Goal: Task Accomplishment & Management: Manage account settings

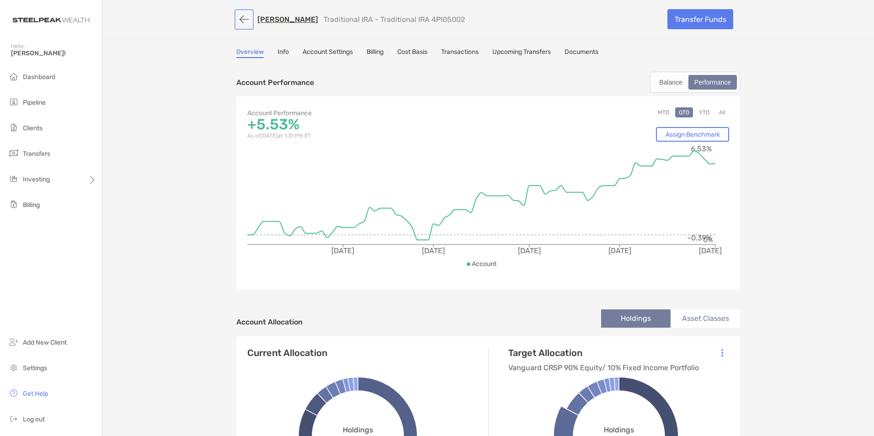
click at [239, 16] on button "button" at bounding box center [244, 19] width 16 height 17
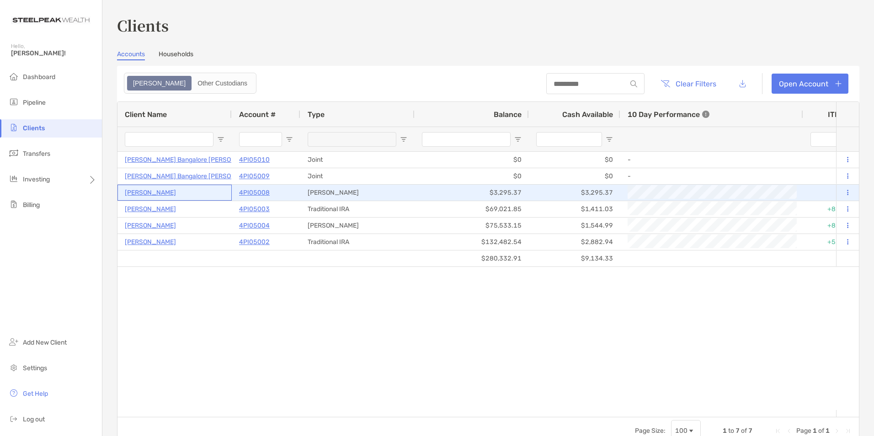
click at [160, 193] on p "[PERSON_NAME]" at bounding box center [150, 192] width 51 height 11
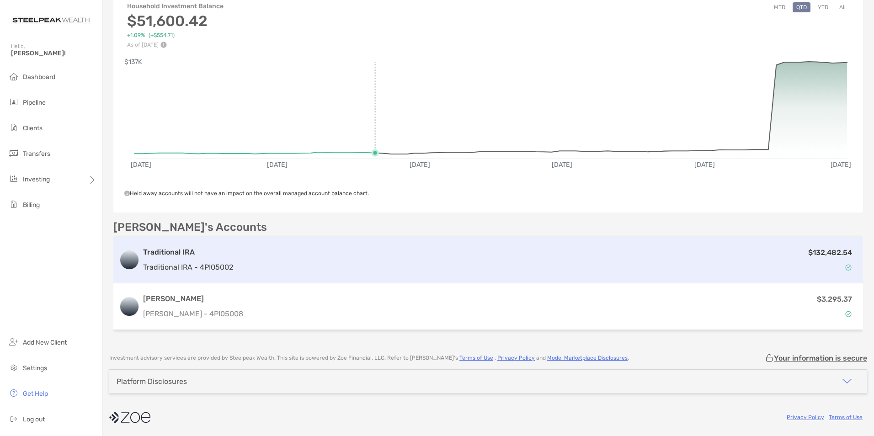
scroll to position [86, 0]
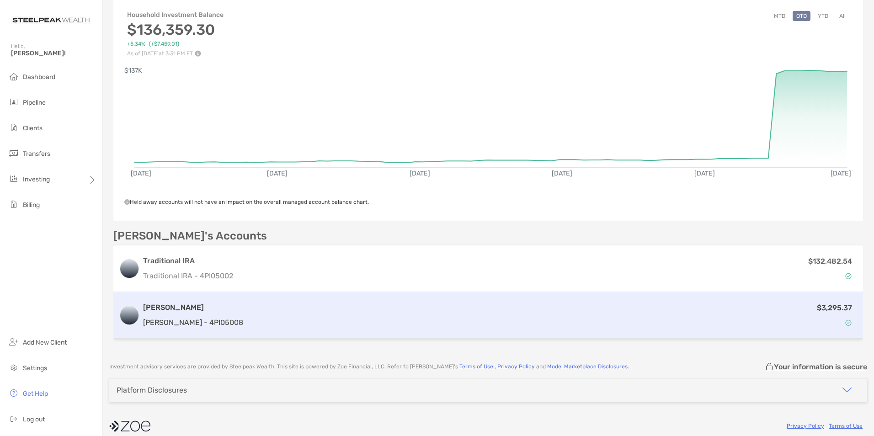
click at [720, 302] on div "$3,295.37" at bounding box center [552, 315] width 611 height 27
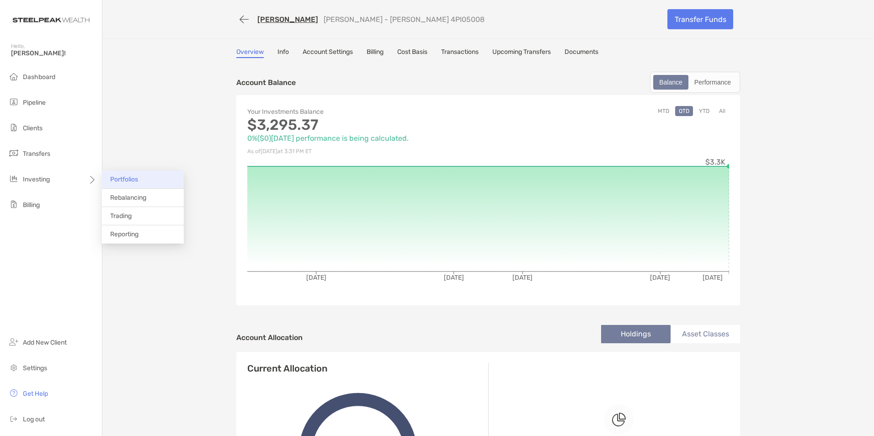
click at [116, 178] on span "Portfolios" at bounding box center [124, 180] width 28 height 8
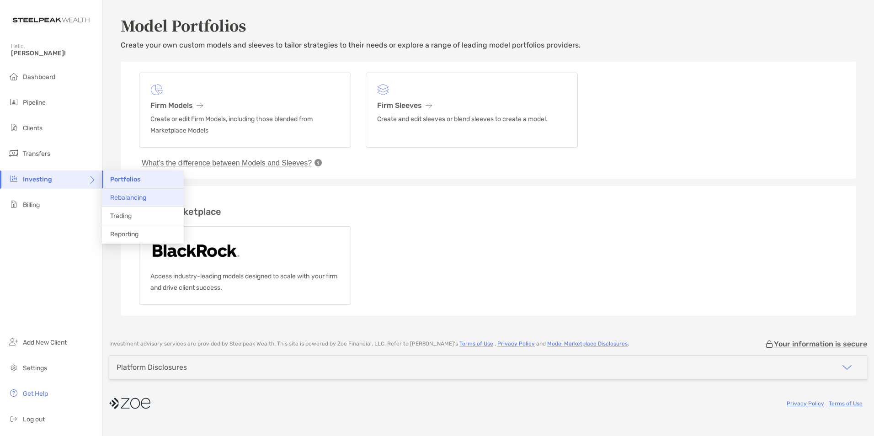
click at [121, 199] on span "Rebalancing" at bounding box center [128, 198] width 36 height 8
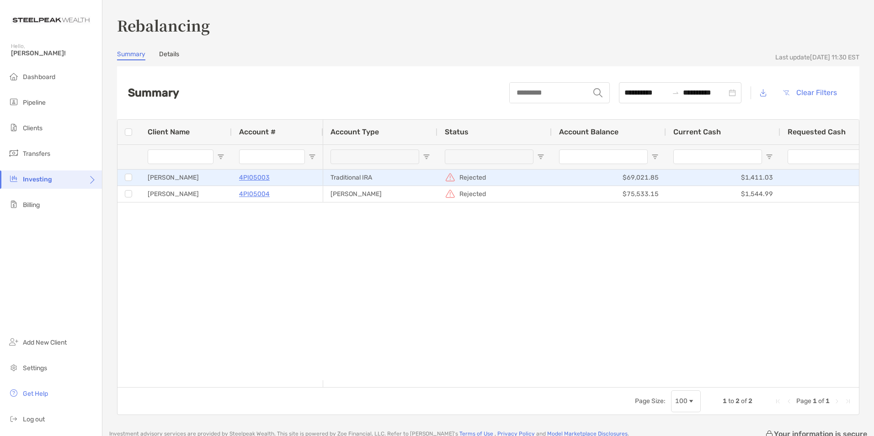
click at [467, 176] on p "Rejected" at bounding box center [472, 177] width 27 height 11
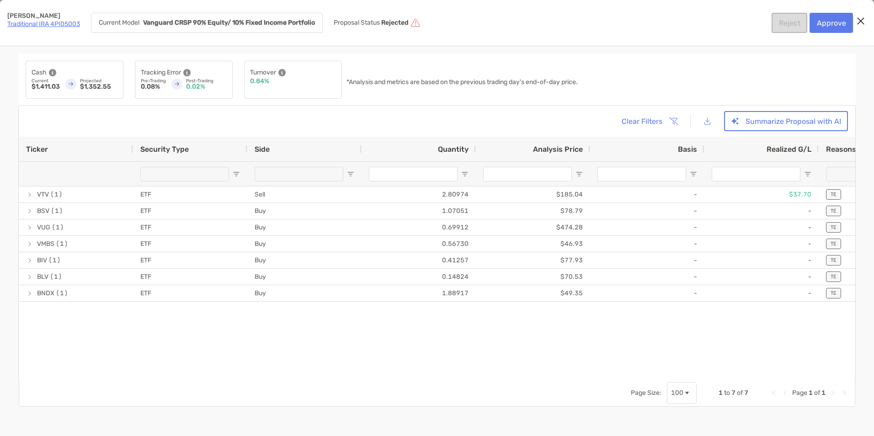
click at [451, 178] on input "Quantity Filter Input" at bounding box center [413, 174] width 89 height 15
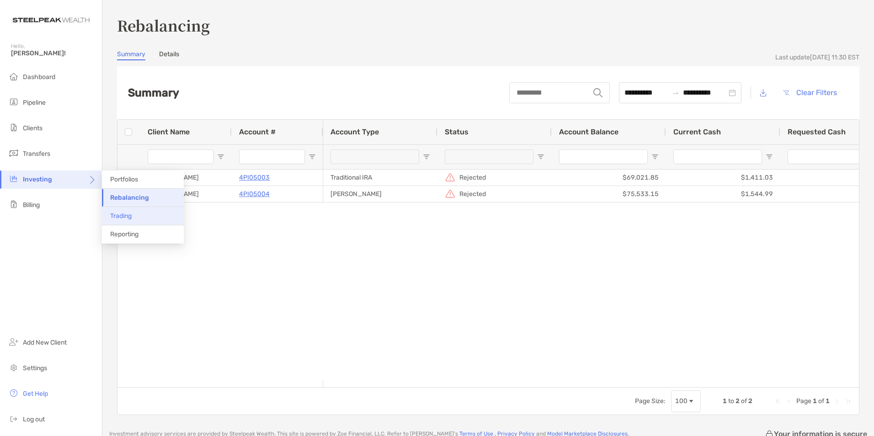
click at [131, 215] on span "Trading" at bounding box center [120, 216] width 21 height 8
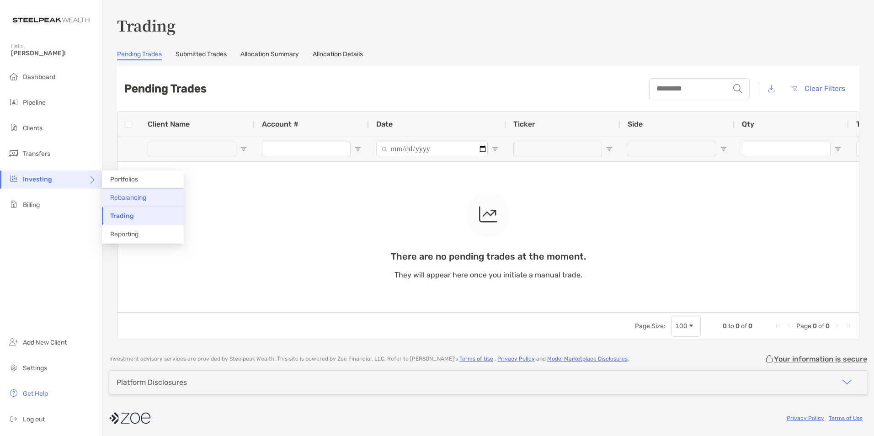
click at [132, 202] on li "Rebalancing" at bounding box center [143, 198] width 82 height 18
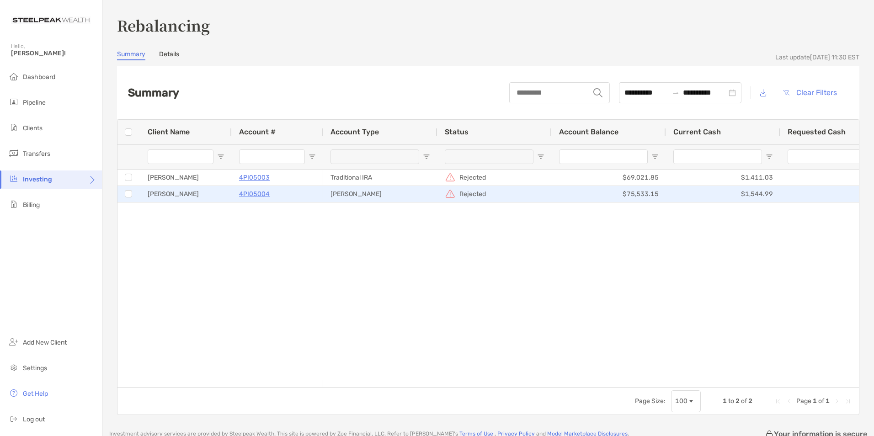
drag, startPoint x: 445, startPoint y: 189, endPoint x: 449, endPoint y: 192, distance: 5.2
click at [448, 192] on img at bounding box center [450, 193] width 11 height 11
click at [449, 192] on img at bounding box center [450, 193] width 11 height 11
click at [472, 196] on p "Rejected" at bounding box center [472, 193] width 27 height 11
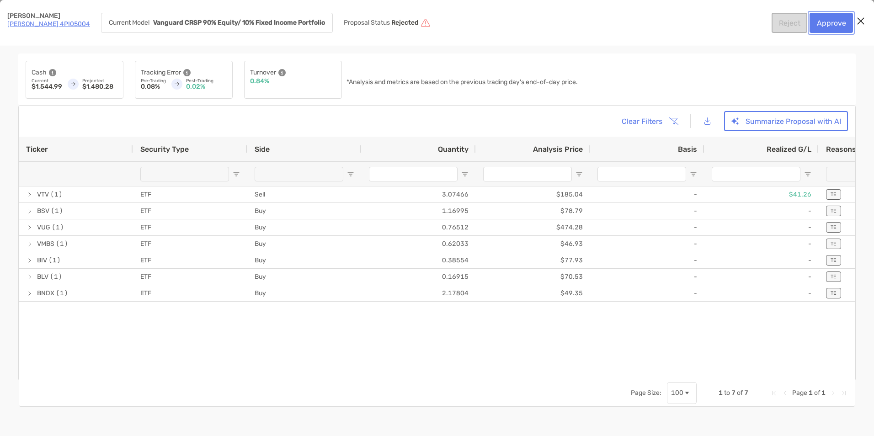
click at [836, 21] on button "Approve" at bounding box center [831, 23] width 43 height 20
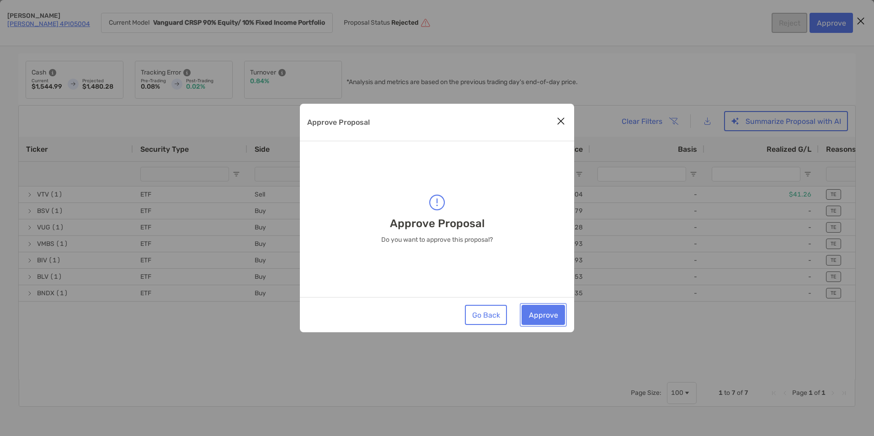
click at [543, 311] on button "Approve" at bounding box center [543, 315] width 43 height 20
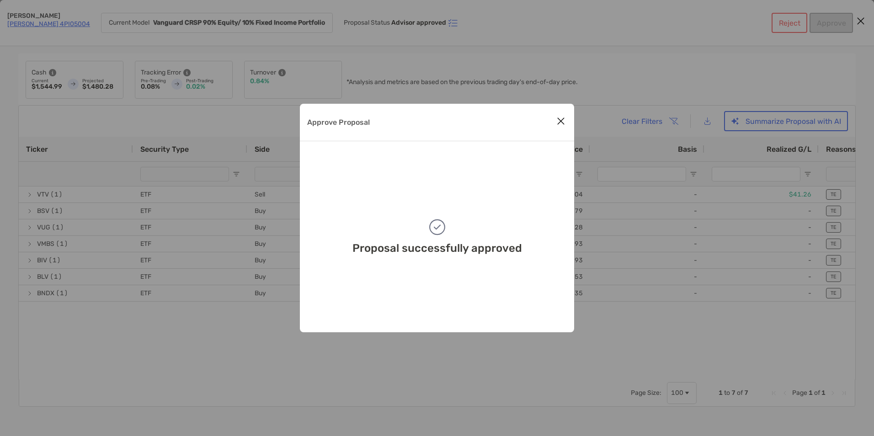
click at [563, 121] on icon "Close modal" at bounding box center [561, 121] width 8 height 11
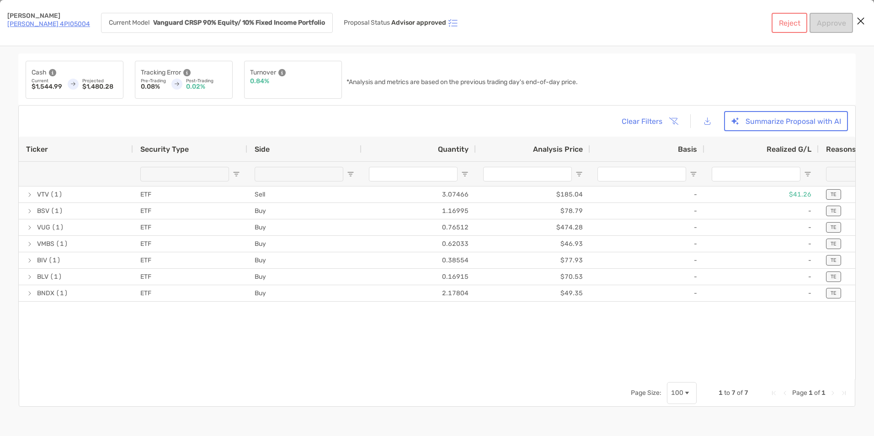
click at [860, 21] on icon "Close modal" at bounding box center [861, 21] width 8 height 11
click at [64, 14] on p "[PERSON_NAME]" at bounding box center [48, 16] width 83 height 6
click at [58, 22] on link "[PERSON_NAME] 4PI05004" at bounding box center [48, 24] width 83 height 8
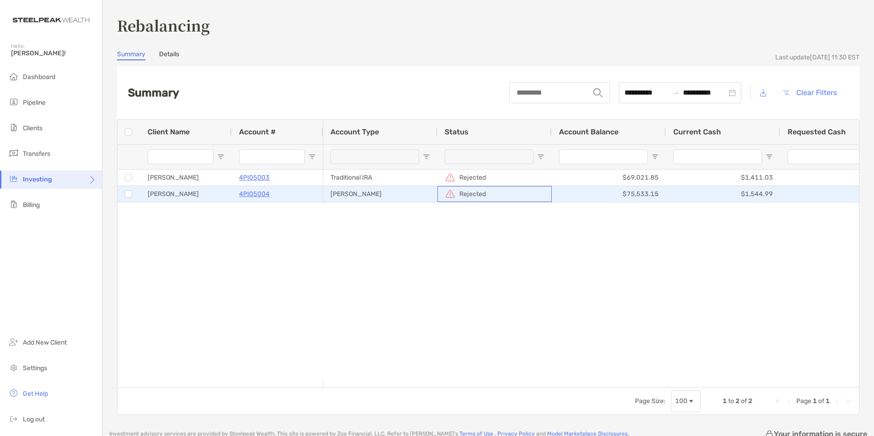
click at [466, 189] on p "Rejected" at bounding box center [472, 193] width 27 height 11
click at [466, 196] on p "Rejected" at bounding box center [472, 193] width 27 height 11
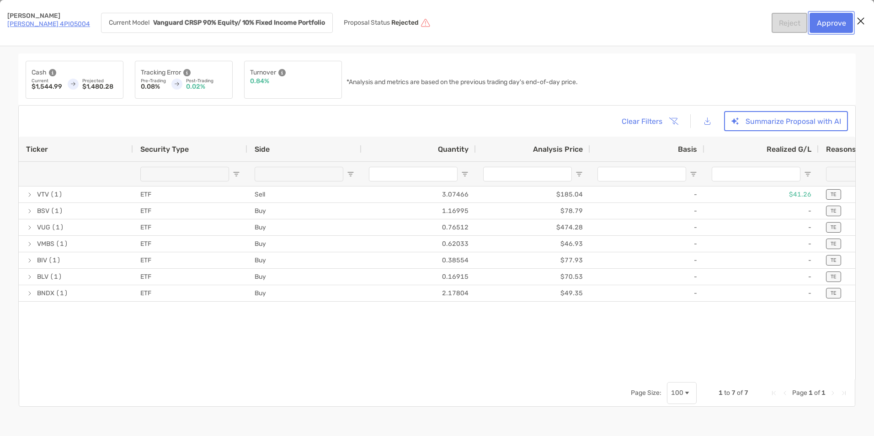
click at [822, 24] on button "Approve" at bounding box center [831, 23] width 43 height 20
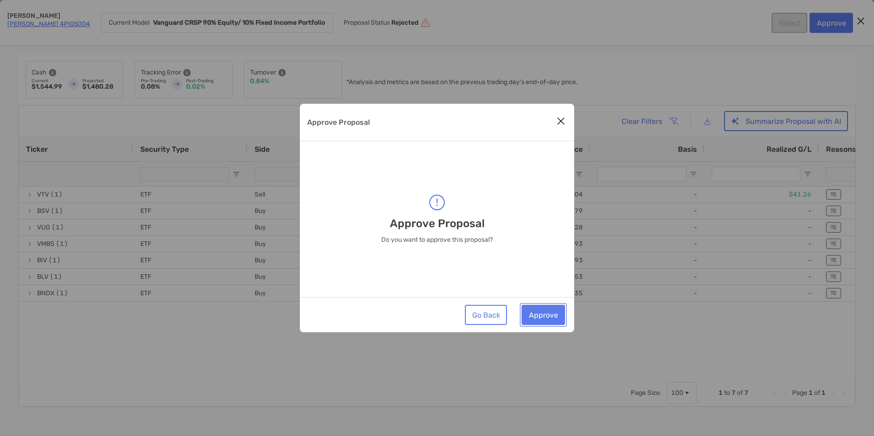
click at [550, 311] on button "Approve" at bounding box center [543, 315] width 43 height 20
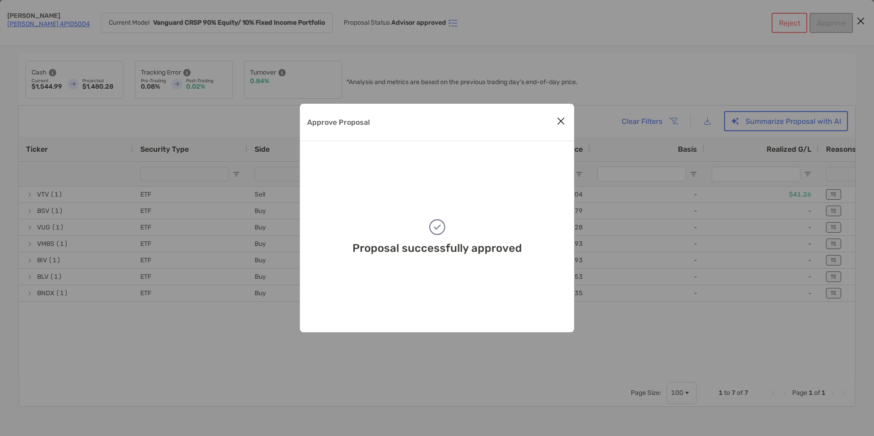
click at [561, 122] on icon "Close modal" at bounding box center [561, 121] width 8 height 11
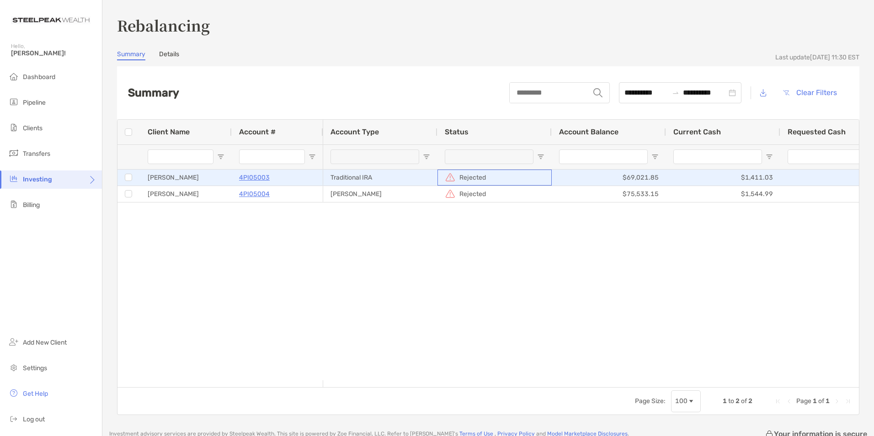
click at [459, 179] on div "Rejected" at bounding box center [465, 177] width 41 height 11
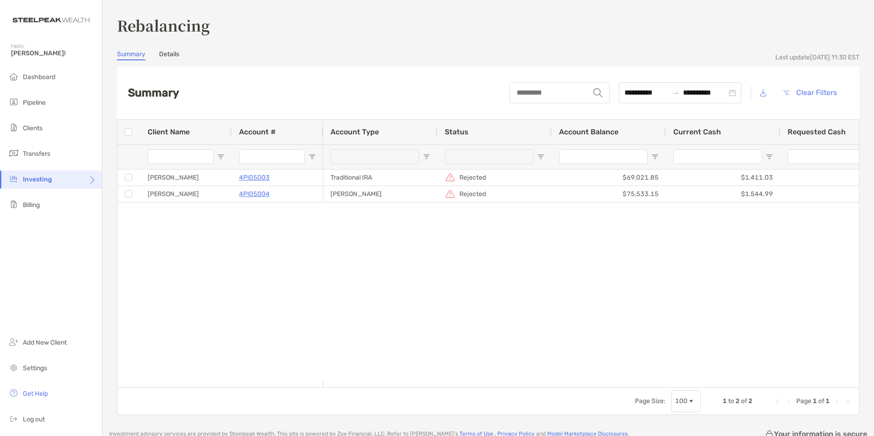
click at [166, 58] on link "Details" at bounding box center [169, 55] width 20 height 10
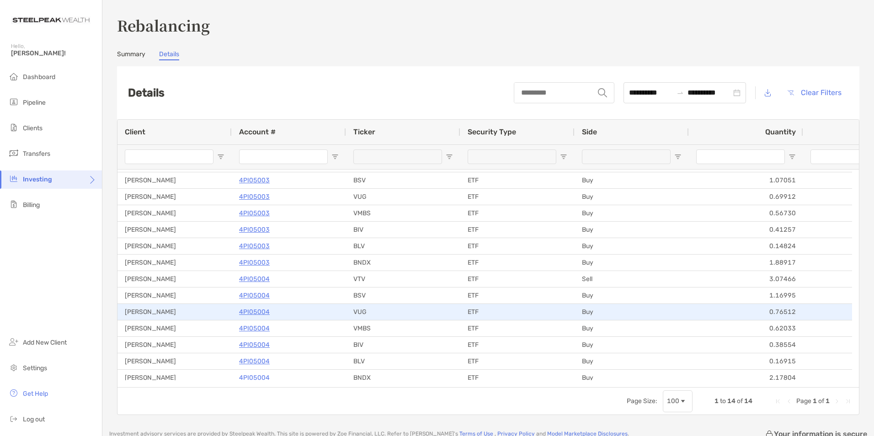
scroll to position [20, 0]
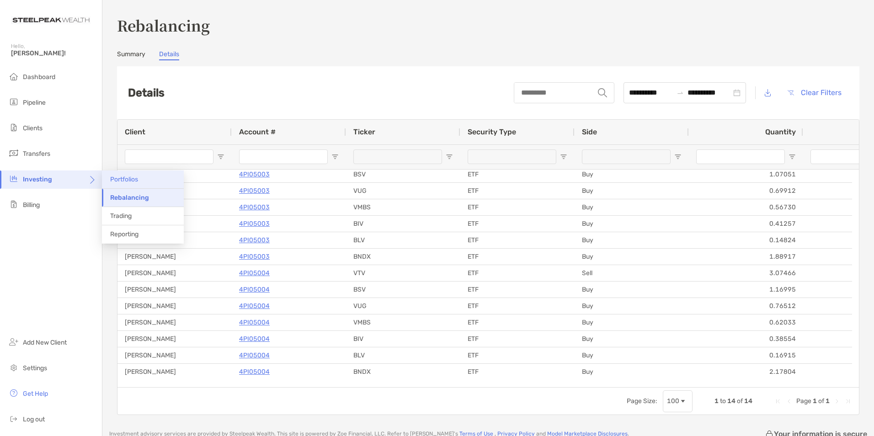
click at [155, 181] on li "Portfolios" at bounding box center [143, 180] width 82 height 18
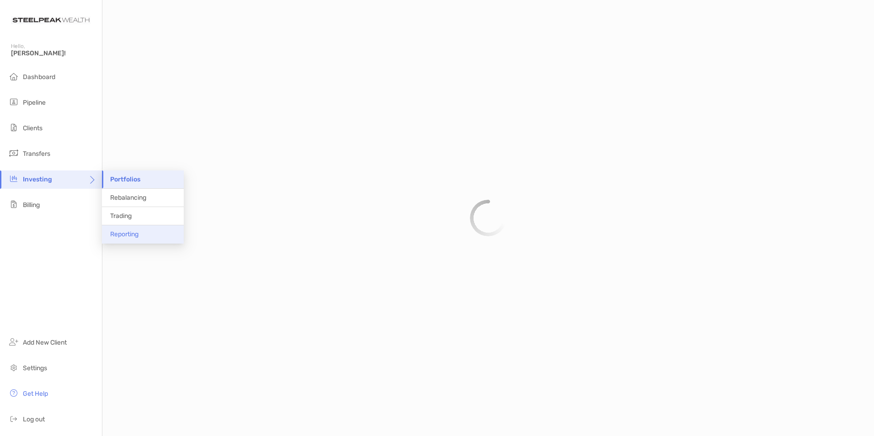
click at [118, 237] on span "Reporting" at bounding box center [124, 234] width 28 height 8
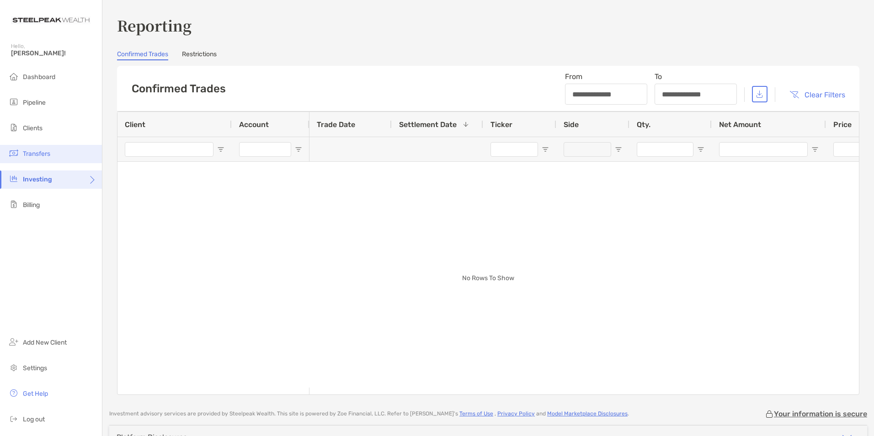
click at [47, 152] on span "Transfers" at bounding box center [36, 154] width 27 height 8
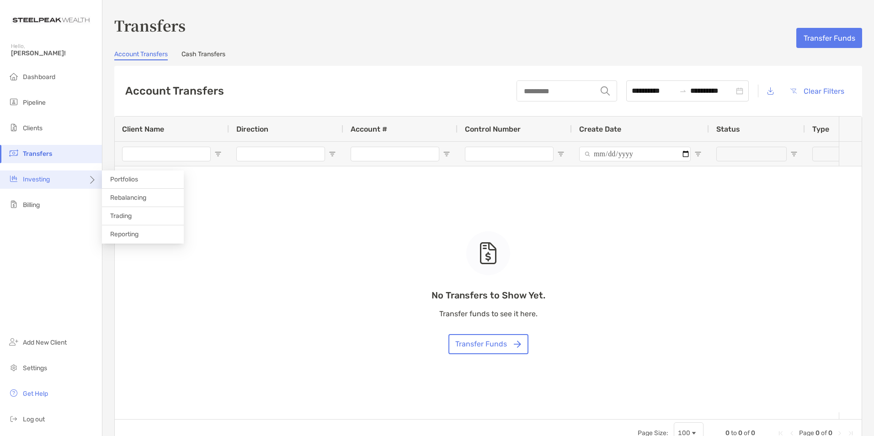
click at [48, 174] on div "Investing" at bounding box center [51, 180] width 102 height 18
click at [121, 178] on span "Portfolios" at bounding box center [124, 180] width 28 height 8
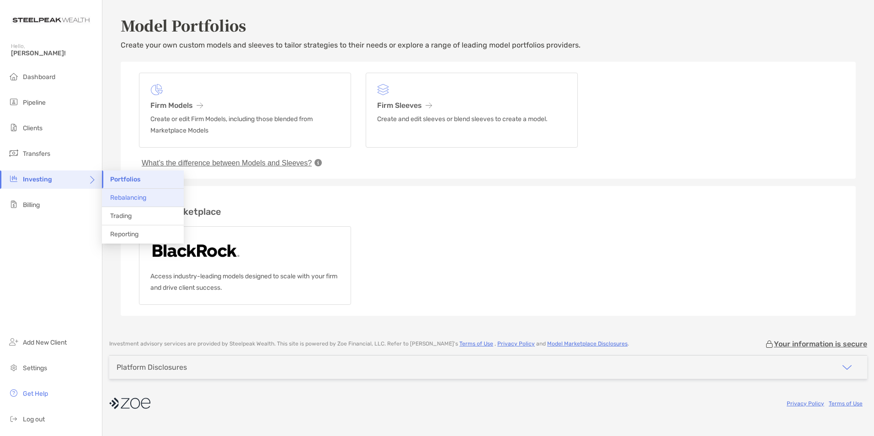
click at [138, 199] on span "Rebalancing" at bounding box center [128, 198] width 36 height 8
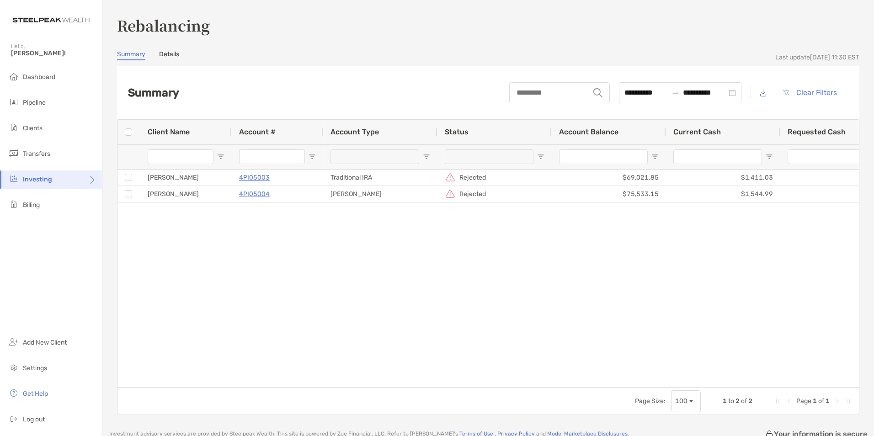
click at [203, 158] on input "Client Name Filter Input" at bounding box center [181, 157] width 66 height 15
type input "******"
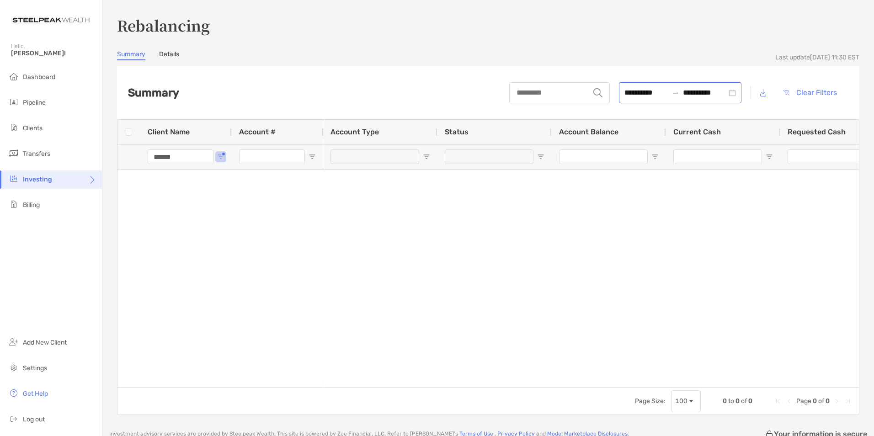
click at [729, 93] on div "**********" at bounding box center [680, 92] width 123 height 21
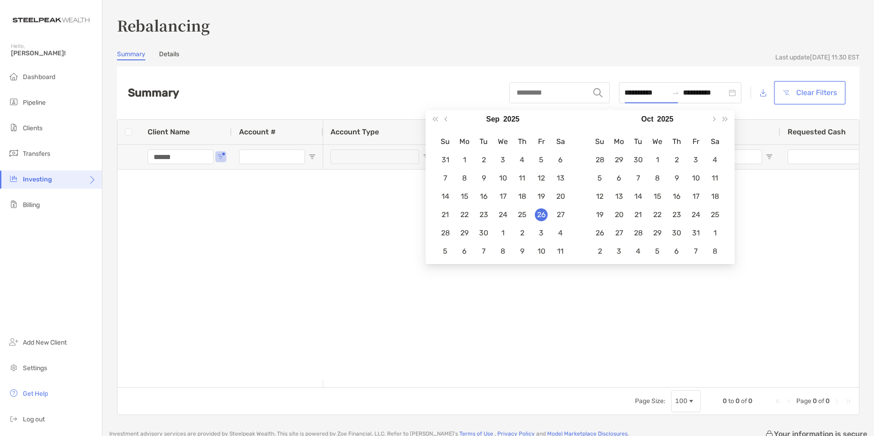
click at [815, 94] on button "Clear Filters" at bounding box center [810, 93] width 68 height 20
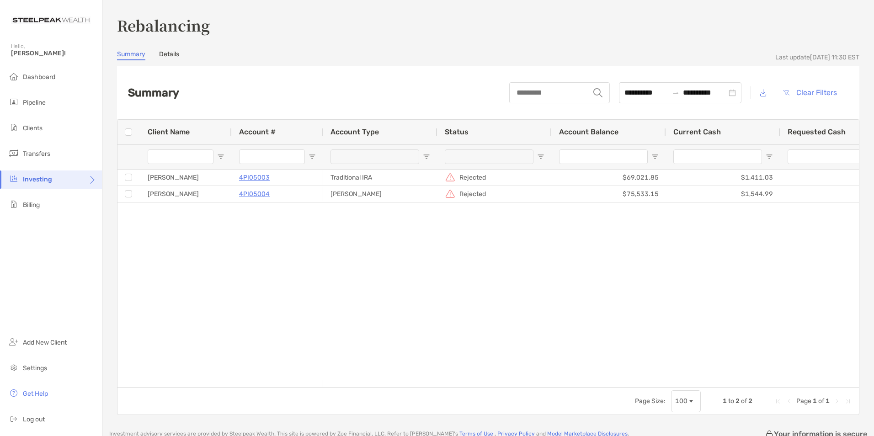
click at [182, 160] on input "Client Name Filter Input" at bounding box center [181, 157] width 66 height 15
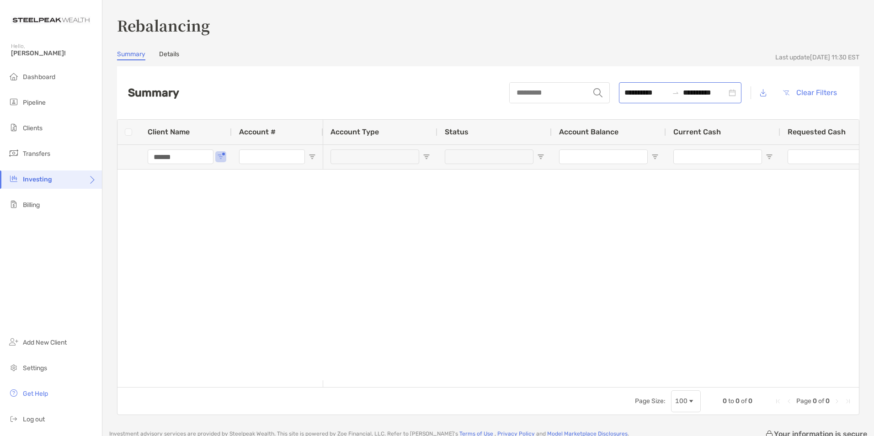
click at [729, 94] on div "**********" at bounding box center [680, 92] width 123 height 21
type input "******"
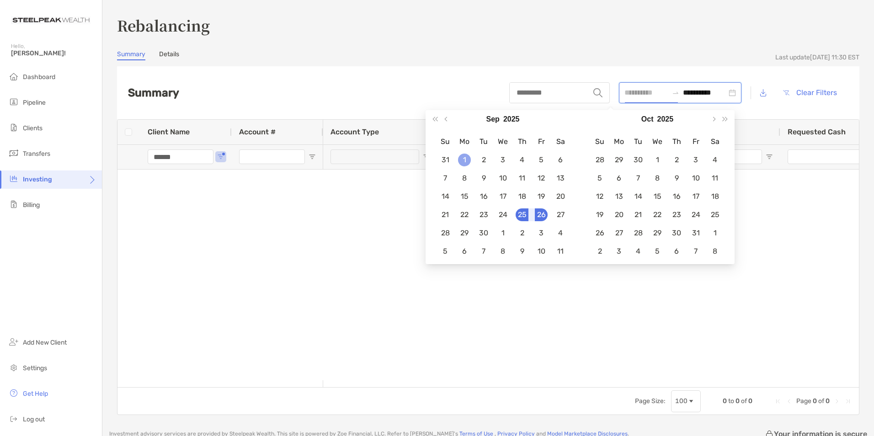
type input "**********"
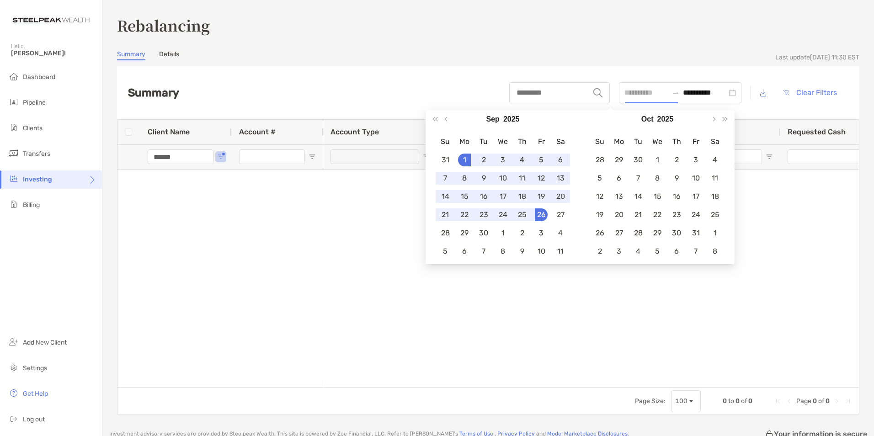
click at [464, 155] on div "1" at bounding box center [464, 160] width 13 height 13
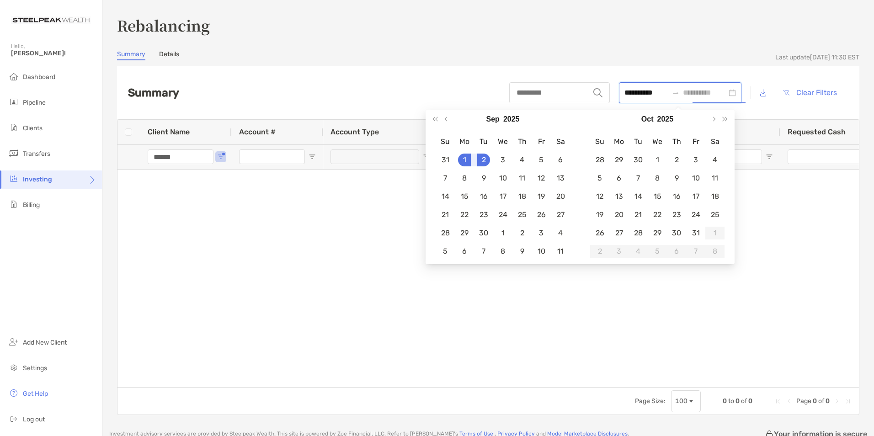
type input "**********"
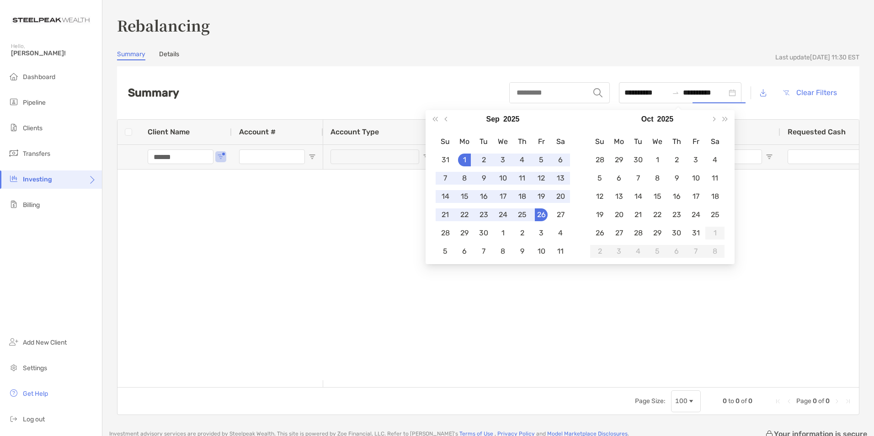
click at [748, 260] on div "Client Name Account # ****** Account Type Status Account Balance Current Cash R…" at bounding box center [489, 253] width 742 height 267
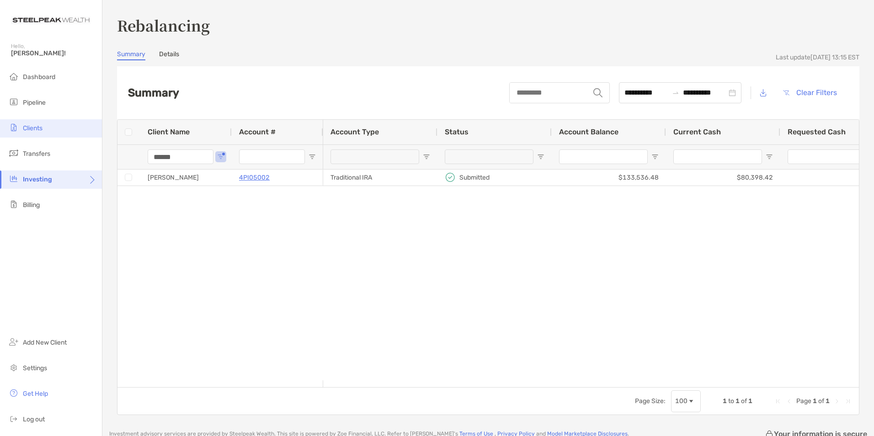
click at [37, 128] on span "Clients" at bounding box center [33, 128] width 20 height 8
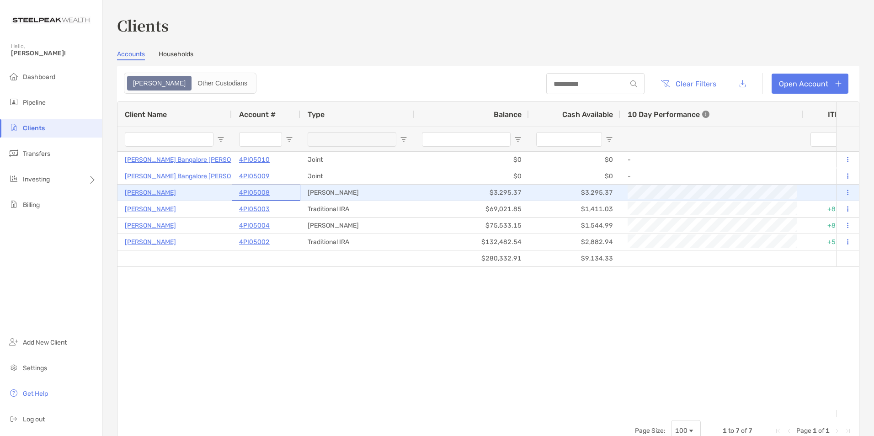
click at [260, 194] on p "4PI05008" at bounding box center [254, 192] width 31 height 11
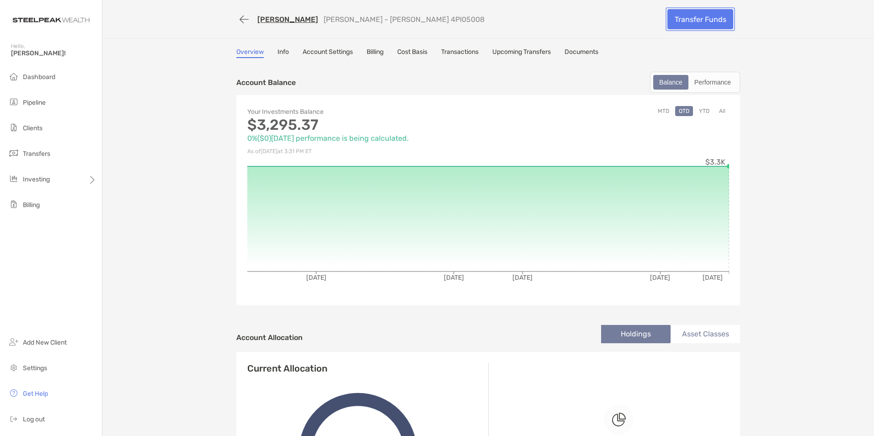
click at [707, 20] on link "Transfer Funds" at bounding box center [701, 19] width 66 height 20
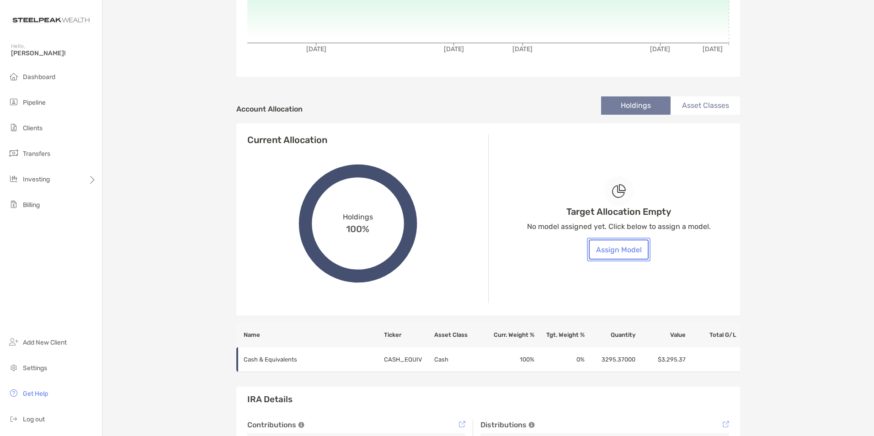
click at [622, 251] on button "Assign Model" at bounding box center [619, 250] width 60 height 20
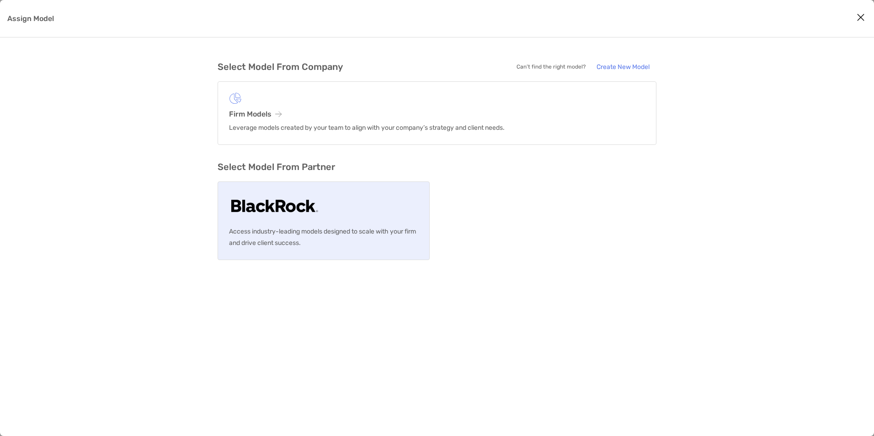
click at [338, 221] on link "Access industry-leading models designed to scale with your firm and drive clien…" at bounding box center [324, 221] width 212 height 79
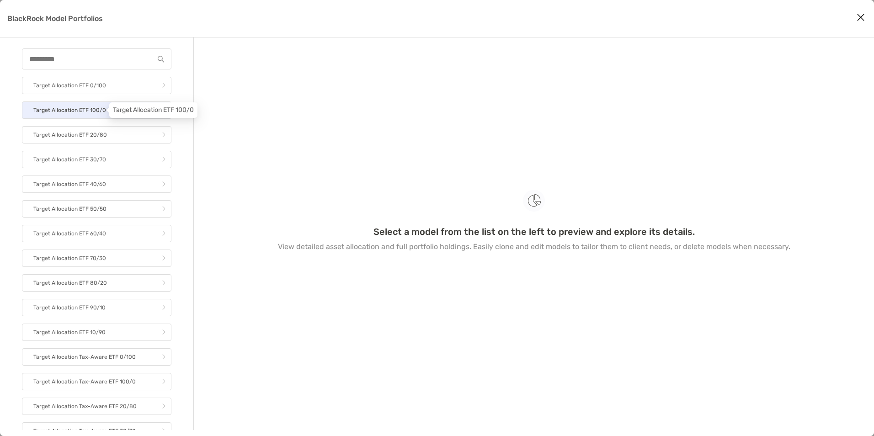
click at [92, 112] on p "Target Allocation ETF 100/0" at bounding box center [69, 110] width 73 height 11
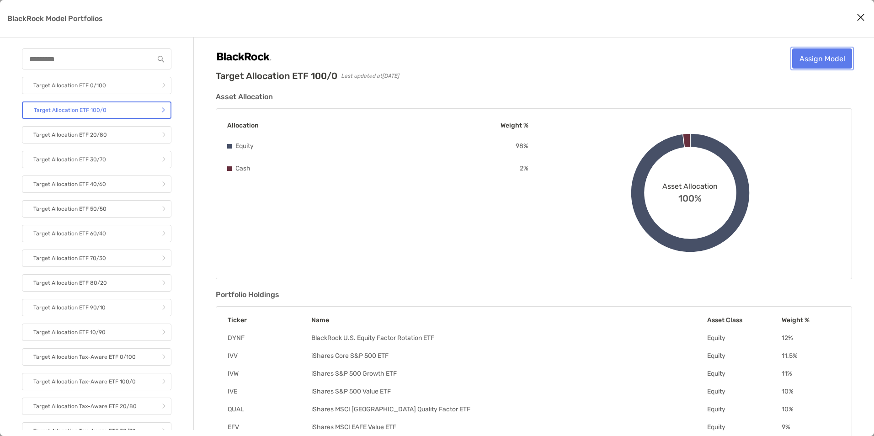
click at [821, 64] on link "Assign Model" at bounding box center [822, 58] width 60 height 20
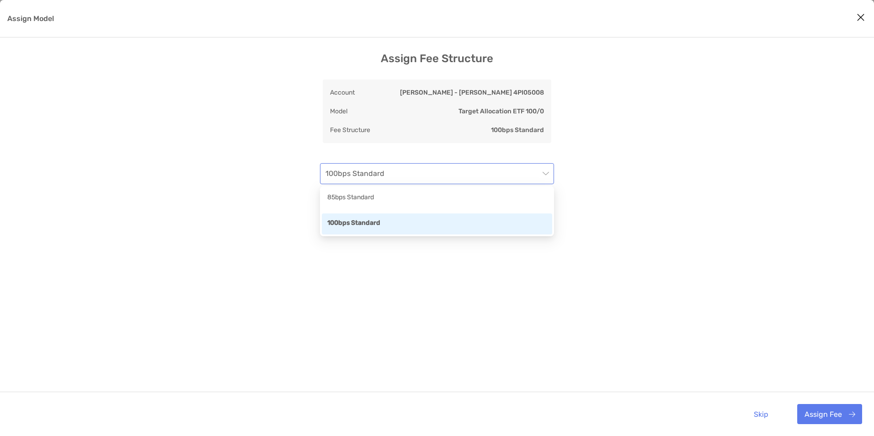
click at [475, 178] on span "100bps Standard" at bounding box center [437, 174] width 223 height 20
click at [470, 193] on div "85bps Standard" at bounding box center [436, 197] width 219 height 11
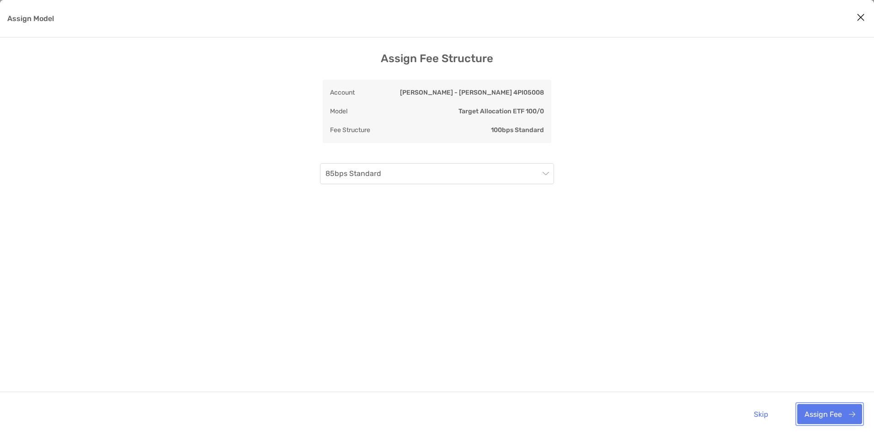
click at [833, 410] on button "Assign Fee" at bounding box center [829, 414] width 65 height 20
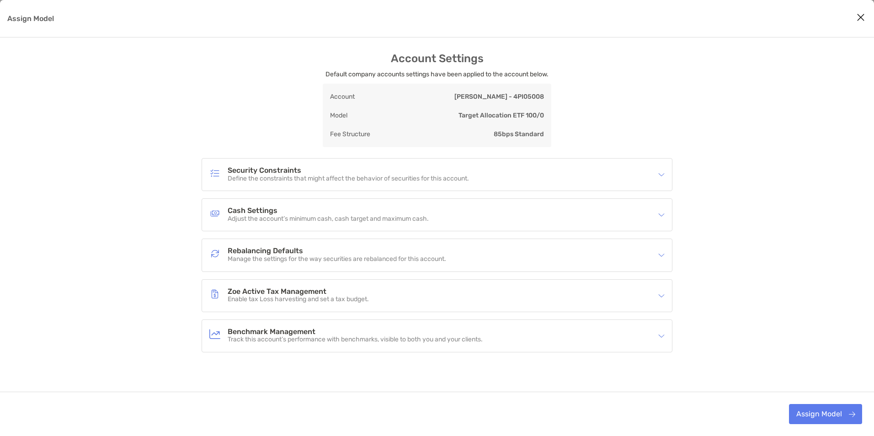
click at [317, 256] on p "Manage the settings for the way securities are rebalanced for this account." at bounding box center [337, 260] width 219 height 8
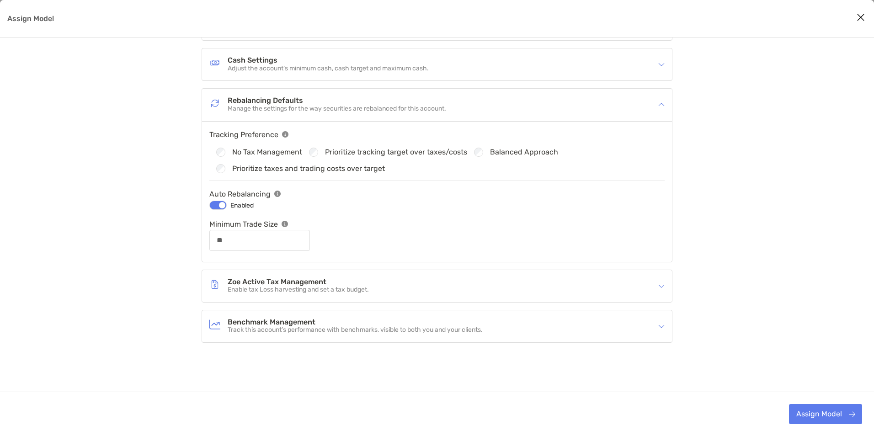
scroll to position [151, 0]
click at [835, 413] on button "Assign Model" at bounding box center [825, 414] width 73 height 20
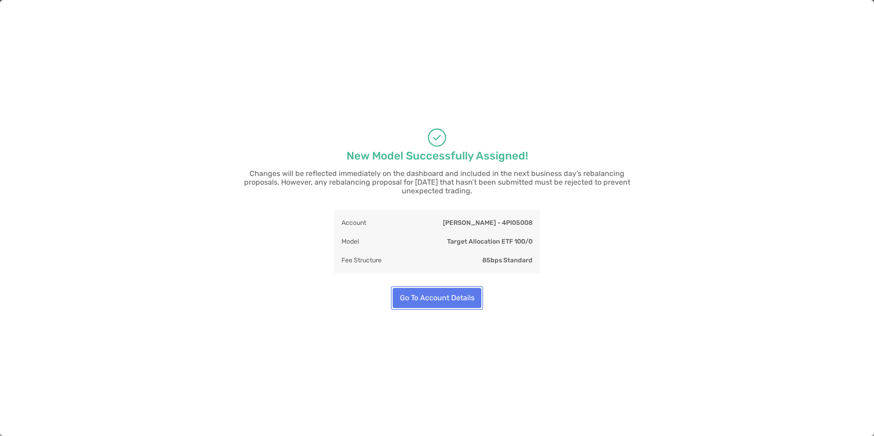
click at [455, 294] on button "Go To Account Details" at bounding box center [437, 298] width 89 height 20
type input "**"
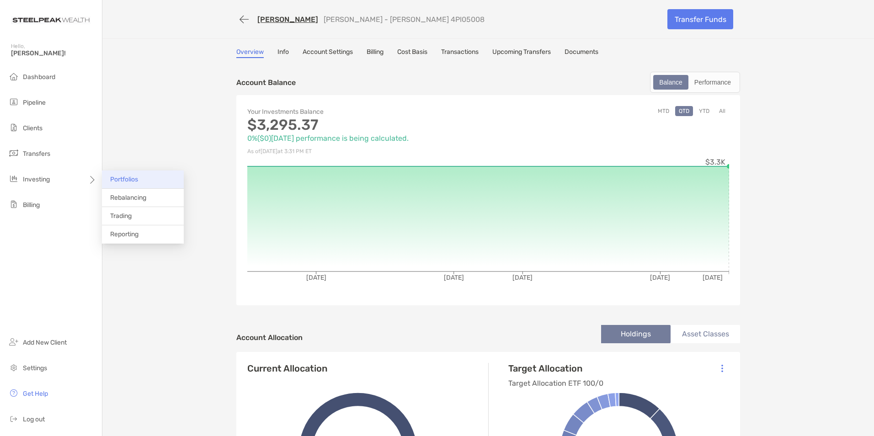
click at [118, 179] on span "Portfolios" at bounding box center [124, 180] width 28 height 8
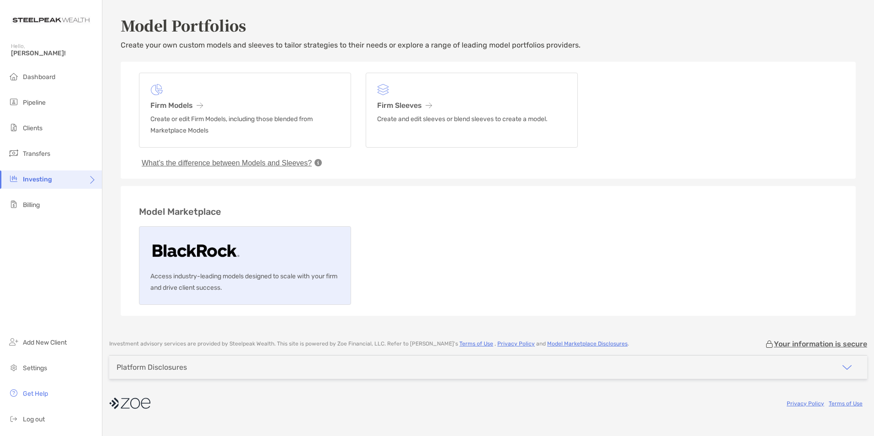
click at [271, 269] on link "Access industry-leading models designed to scale with your firm and drive clien…" at bounding box center [245, 265] width 212 height 79
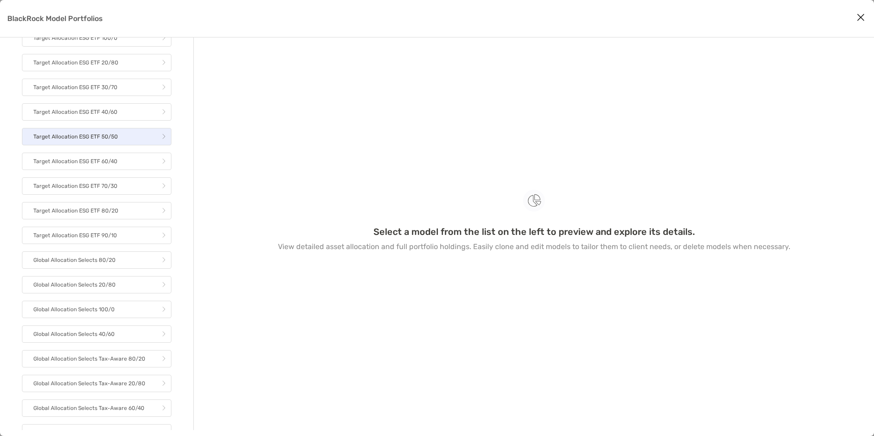
scroll to position [676, 0]
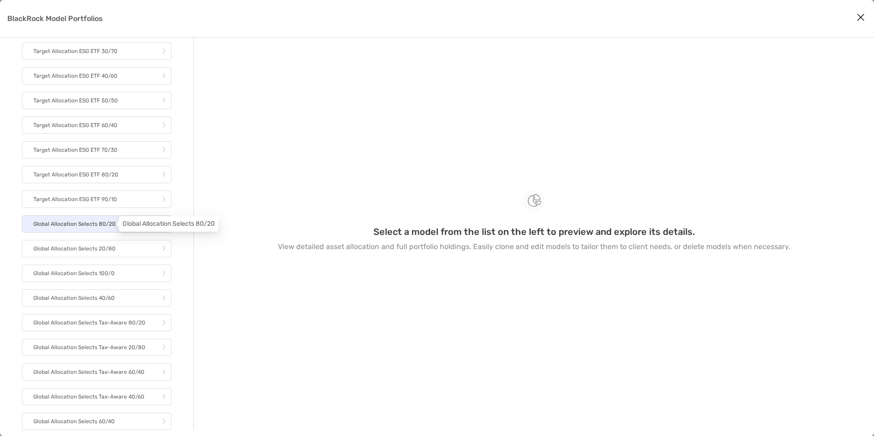
click at [90, 224] on p "Global Allocation Selects 80/20" at bounding box center [74, 224] width 82 height 11
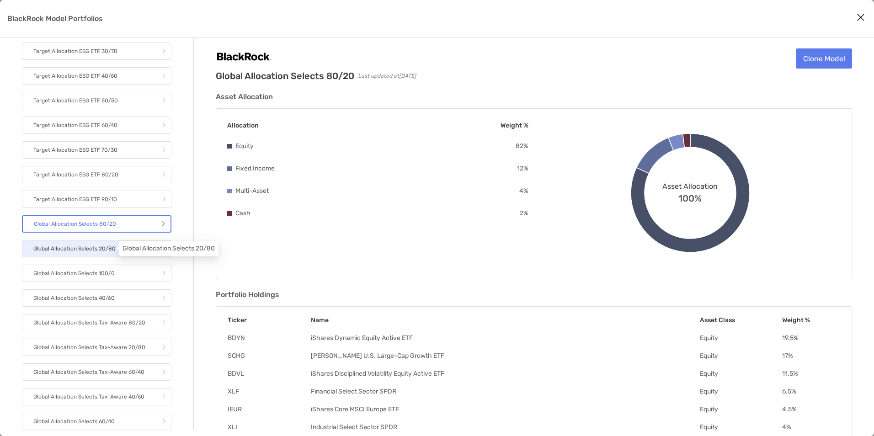
click at [99, 250] on p "Global Allocation Selects 20/80" at bounding box center [74, 248] width 82 height 11
